Goal: Transaction & Acquisition: Purchase product/service

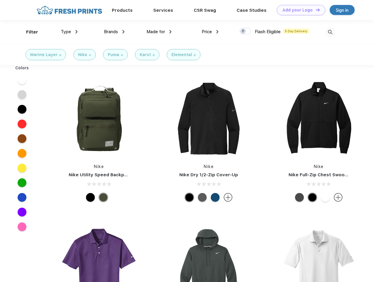
scroll to position [0, 0]
click at [299, 10] on link "Add your Logo Design Tool" at bounding box center [301, 10] width 48 height 10
click at [0, 0] on div "Design Tool" at bounding box center [0, 0] width 0 height 0
click at [315, 10] on link "Add your Logo Design Tool" at bounding box center [301, 10] width 48 height 10
click at [28, 32] on div "Filter" at bounding box center [32, 32] width 12 height 7
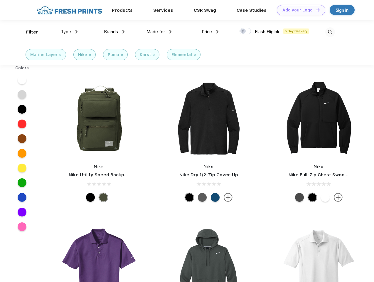
click at [69, 32] on span "Type" at bounding box center [66, 31] width 10 height 5
click at [114, 32] on span "Brands" at bounding box center [111, 31] width 14 height 5
click at [159, 32] on span "Made for" at bounding box center [156, 31] width 19 height 5
click at [210, 32] on span "Price" at bounding box center [207, 31] width 10 height 5
click at [246, 31] on div at bounding box center [245, 31] width 11 height 6
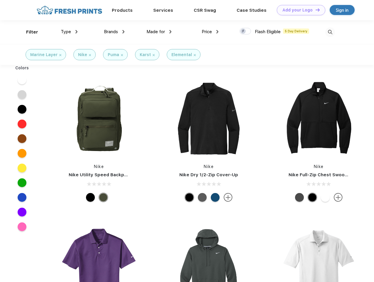
click at [244, 31] on input "checkbox" at bounding box center [242, 30] width 4 height 4
click at [330, 32] on img at bounding box center [331, 32] width 10 height 10
